Goal: Communication & Community: Ask a question

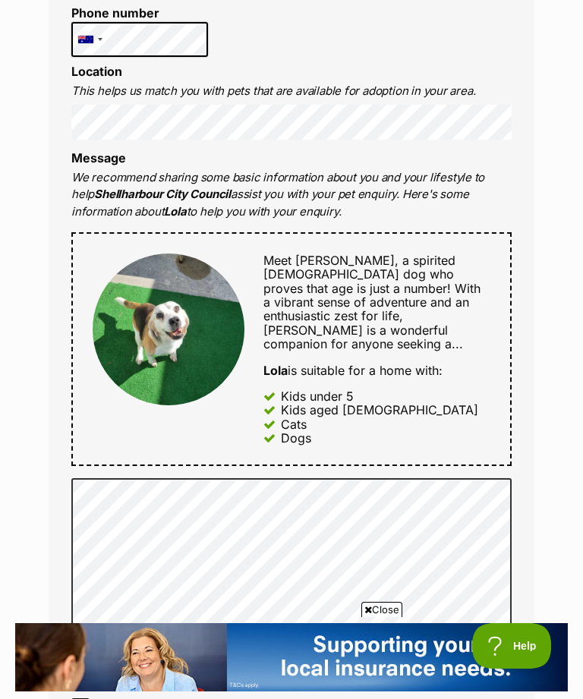
click at [542, 391] on div "Enquire about Lola 0242216111 Send an enquiry via the form below or phone us on…" at bounding box center [291, 534] width 531 height 1984
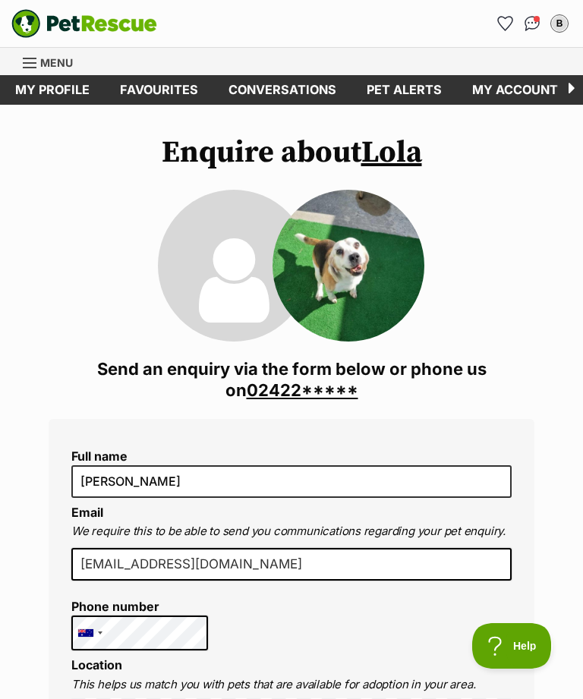
click at [536, 18] on span "Conversations" at bounding box center [536, 19] width 6 height 6
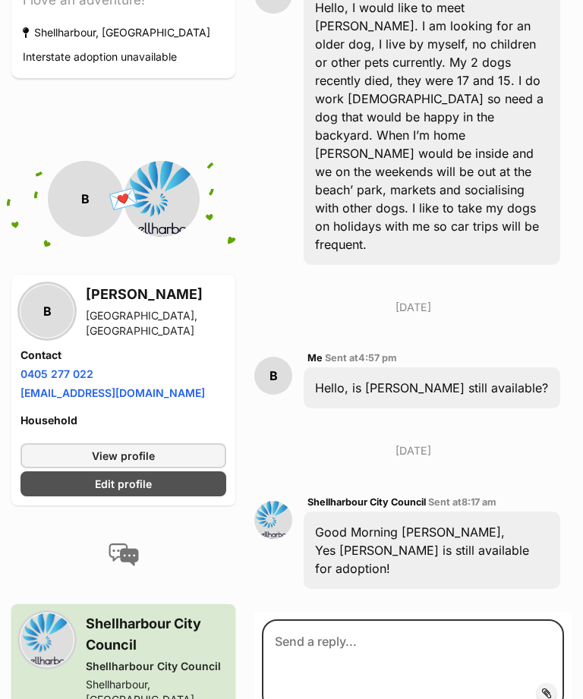
scroll to position [467, 0]
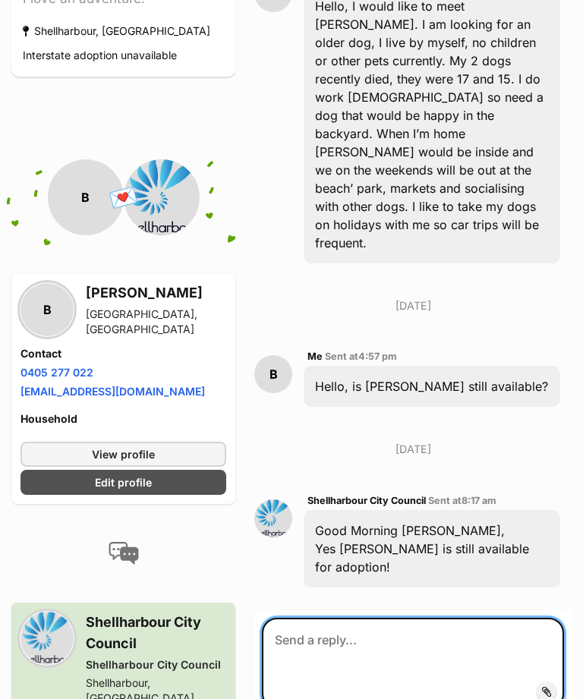
click at [370, 618] on textarea at bounding box center [413, 663] width 302 height 91
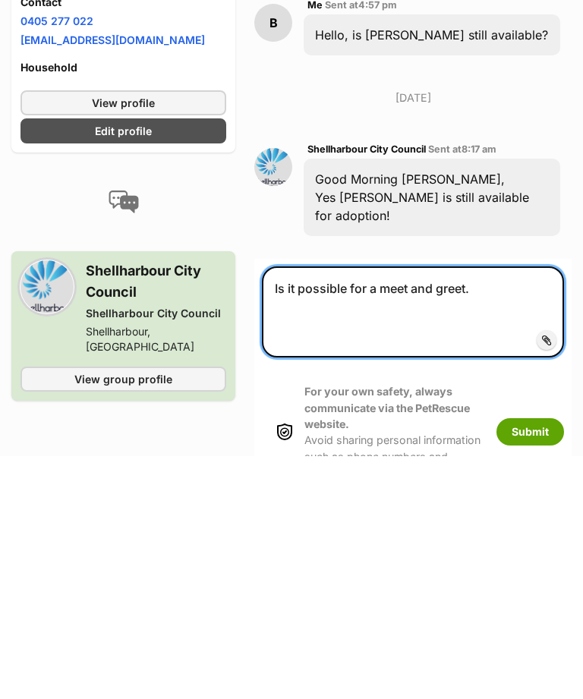
type textarea "Is it possible for a meet and greet."
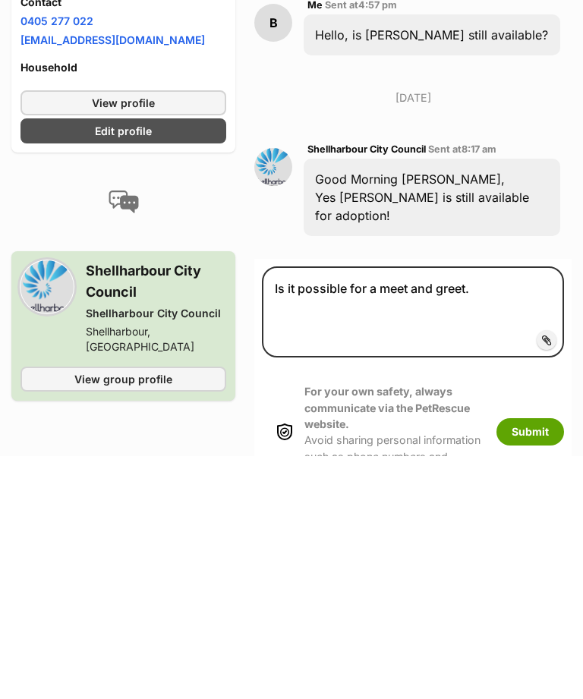
click at [524, 661] on button "Submit" at bounding box center [530, 674] width 68 height 27
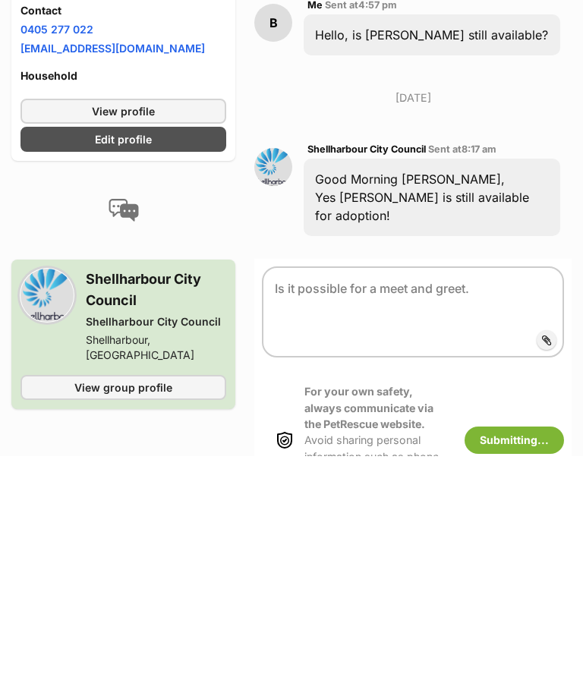
scroll to position [819, 0]
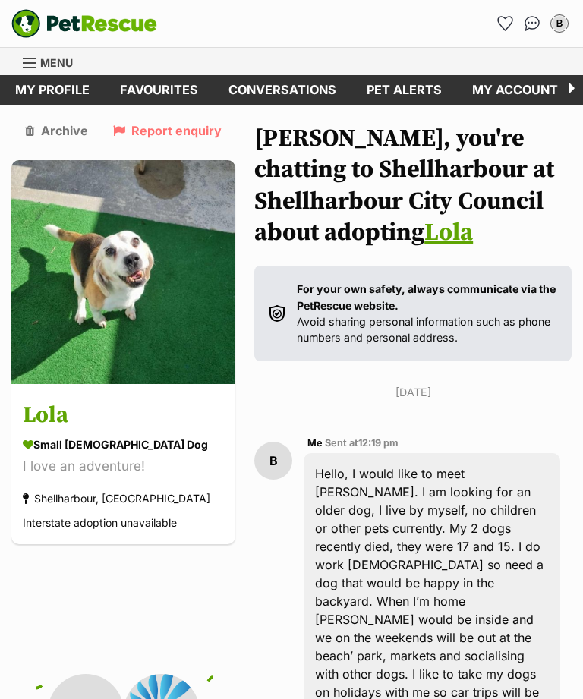
click at [560, 22] on div "B" at bounding box center [559, 23] width 15 height 15
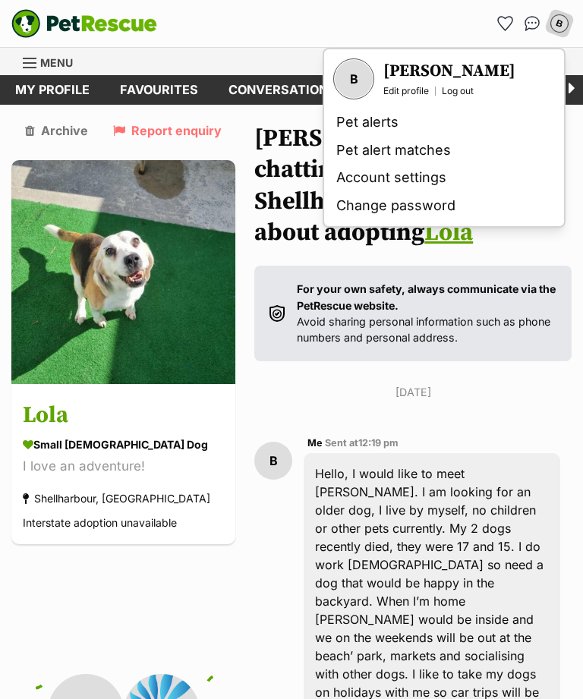
click at [464, 86] on link "Log out" at bounding box center [458, 91] width 32 height 12
